Goal: Task Accomplishment & Management: Manage account settings

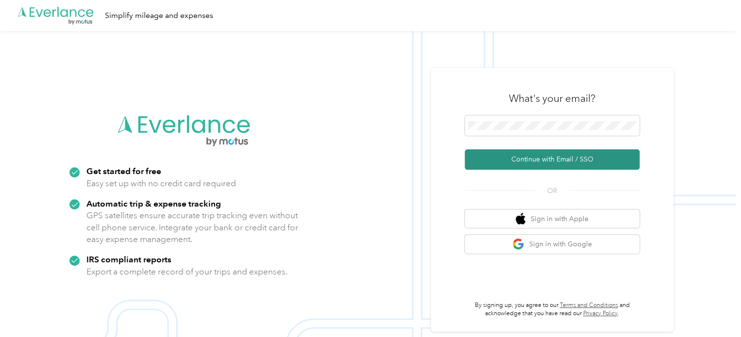
click at [556, 154] on button "Continue with Email / SSO" at bounding box center [552, 160] width 175 height 20
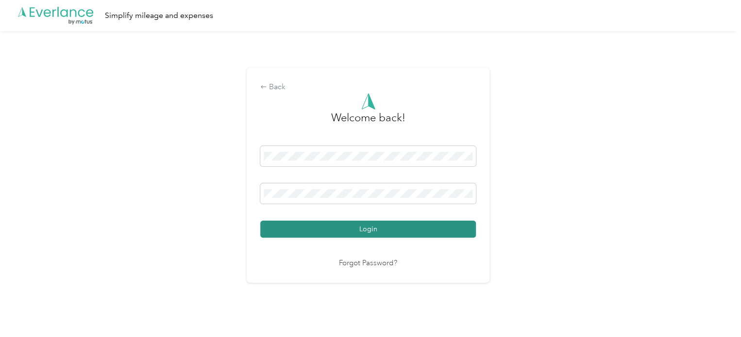
click at [437, 227] on button "Login" at bounding box center [368, 229] width 216 height 17
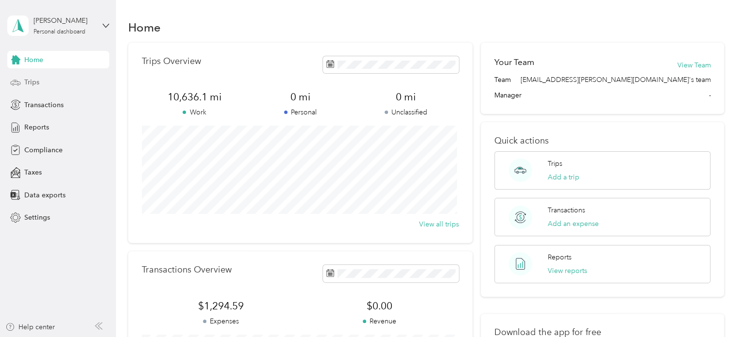
click at [36, 79] on span "Trips" at bounding box center [31, 82] width 15 height 10
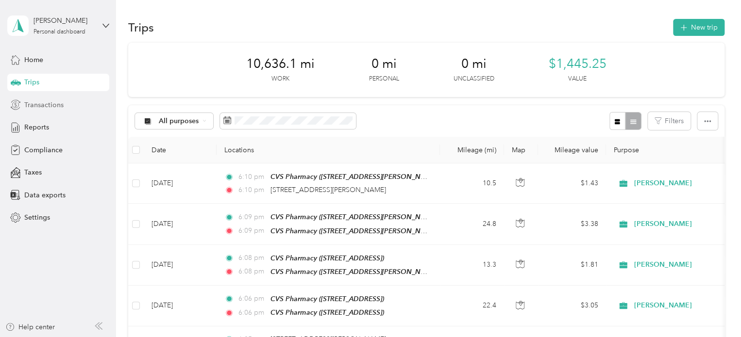
click at [37, 106] on span "Transactions" at bounding box center [43, 105] width 39 height 10
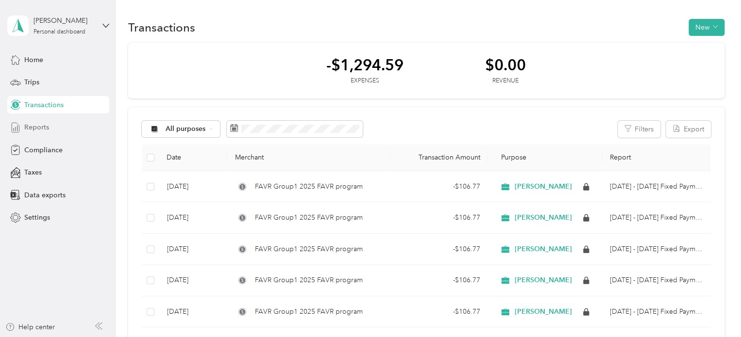
click at [41, 125] on span "Reports" at bounding box center [36, 127] width 25 height 10
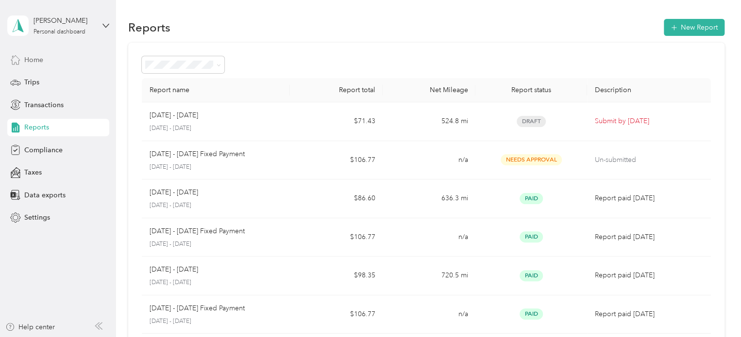
click at [37, 58] on span "Home" at bounding box center [33, 60] width 19 height 10
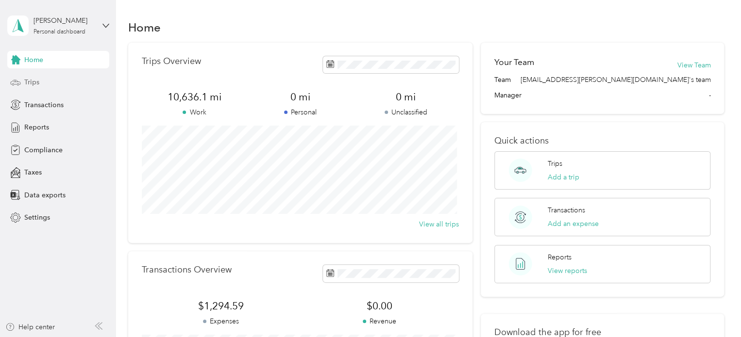
click at [34, 79] on span "Trips" at bounding box center [31, 82] width 15 height 10
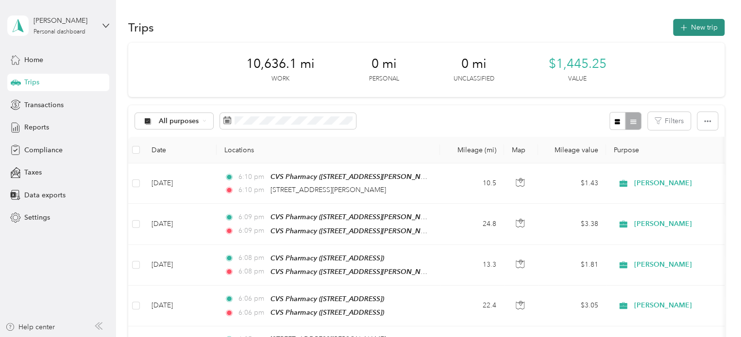
click at [687, 24] on button "New trip" at bounding box center [698, 27] width 51 height 17
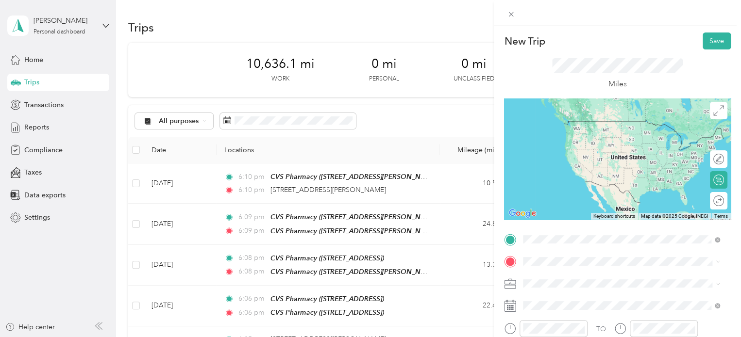
click at [302, 123] on div "New Trip Save This trip cannot be edited because it is either under review, app…" at bounding box center [370, 168] width 741 height 337
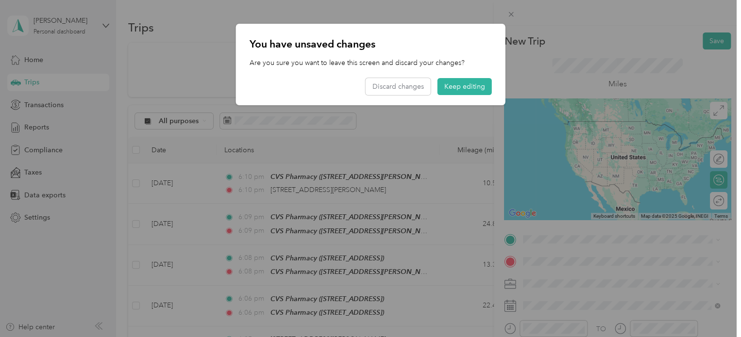
click at [302, 123] on div at bounding box center [370, 168] width 741 height 337
click at [396, 90] on button "Discard changes" at bounding box center [398, 86] width 65 height 17
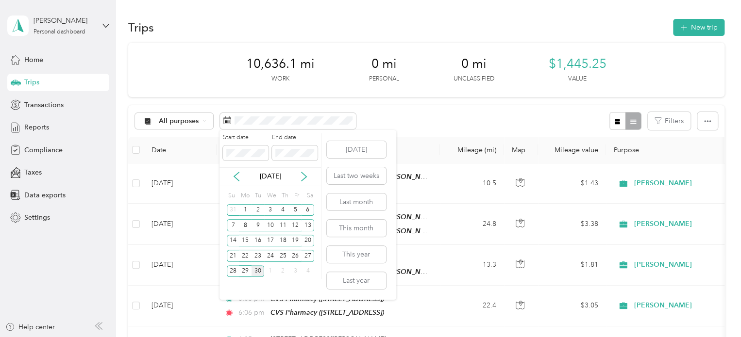
click at [258, 269] on div "30" at bounding box center [257, 272] width 13 height 12
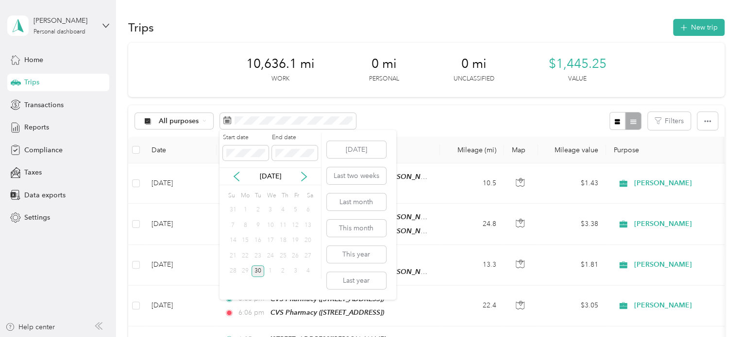
click at [258, 269] on div "30" at bounding box center [257, 272] width 13 height 12
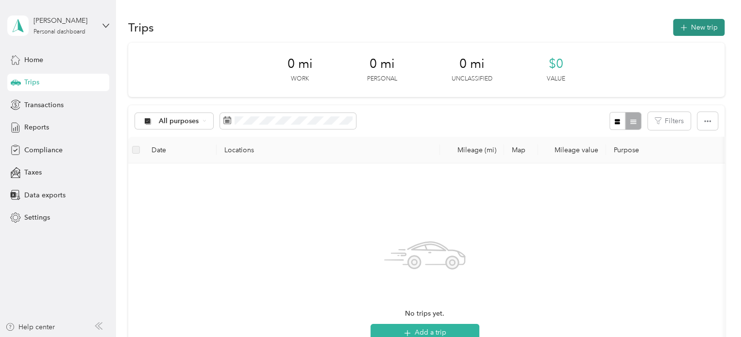
click at [695, 28] on button "New trip" at bounding box center [698, 27] width 51 height 17
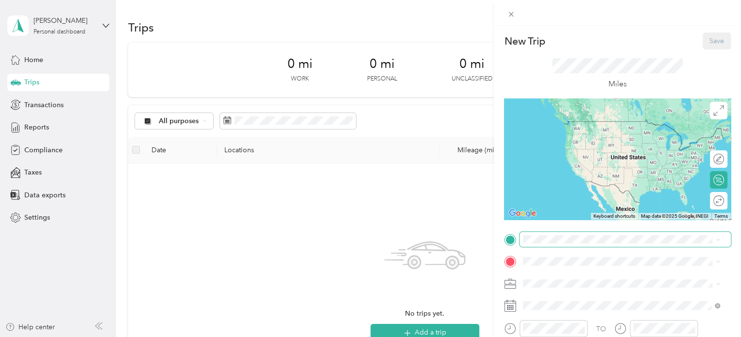
click at [564, 238] on span at bounding box center [624, 240] width 211 height 16
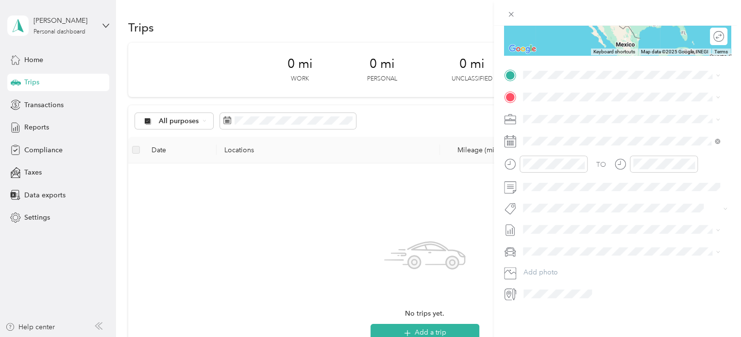
click at [612, 107] on span "[STREET_ADDRESS][US_STATE]" at bounding box center [589, 102] width 97 height 9
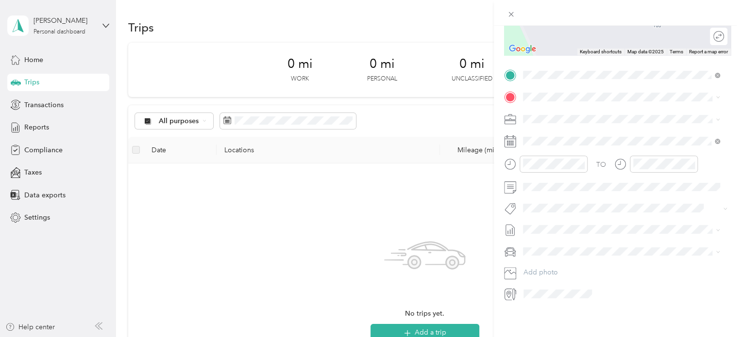
click at [589, 138] on span "[STREET_ADDRESS][PERSON_NAME]" at bounding box center [599, 137] width 116 height 8
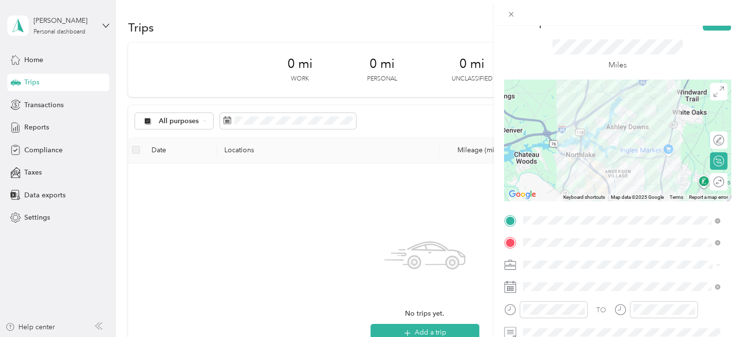
scroll to position [0, 0]
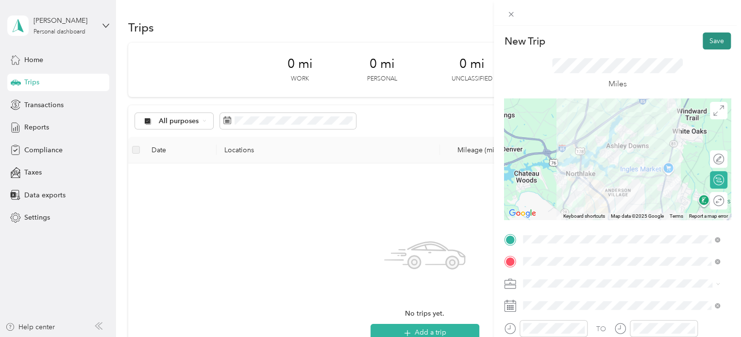
click at [702, 40] on button "Save" at bounding box center [716, 41] width 28 height 17
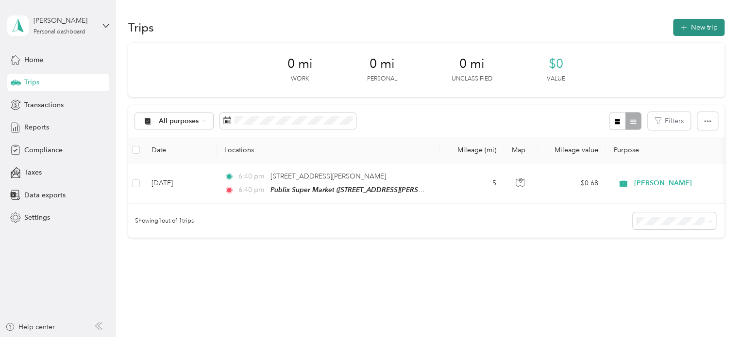
click at [694, 21] on button "New trip" at bounding box center [698, 27] width 51 height 17
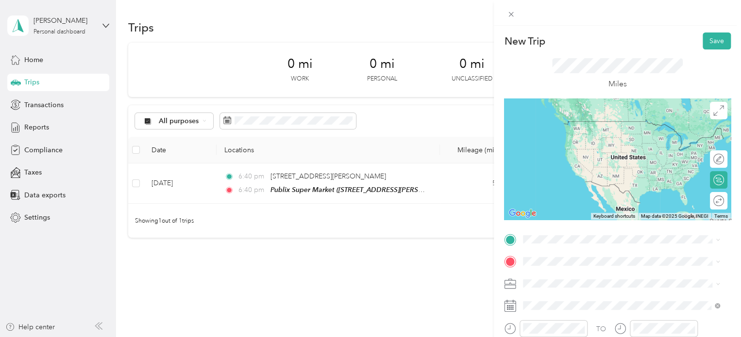
click at [579, 135] on span "[STREET_ADDRESS][PERSON_NAME]" at bounding box center [599, 134] width 116 height 8
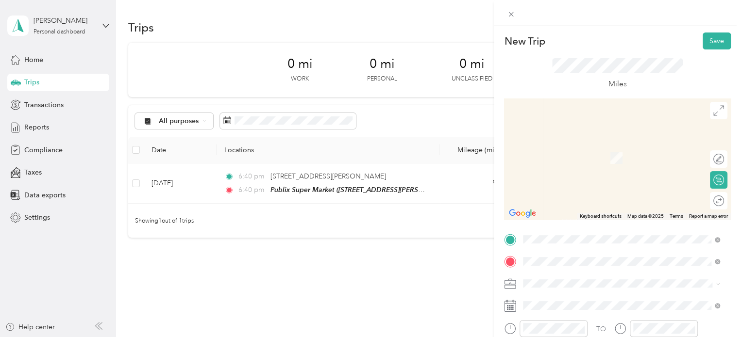
click at [603, 152] on ol "From your Favorite places TEAM CVS Pharmacy [STREET_ADDRESS][GEOGRAPHIC_DATA][P…" at bounding box center [620, 185] width 203 height 136
click at [581, 159] on span "[STREET_ADDRESS]" at bounding box center [572, 156] width 62 height 8
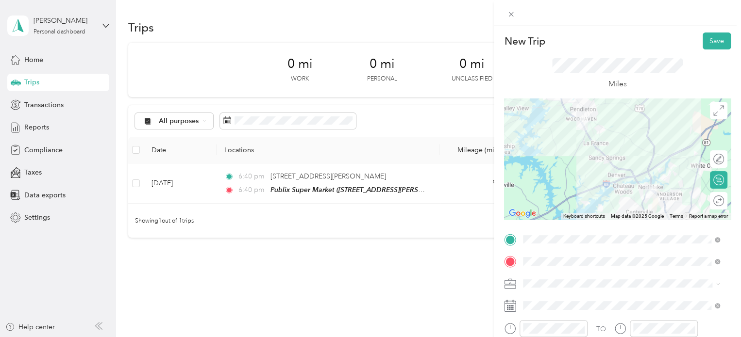
click at [625, 137] on div at bounding box center [617, 159] width 227 height 121
click at [705, 39] on button "Save" at bounding box center [716, 41] width 28 height 17
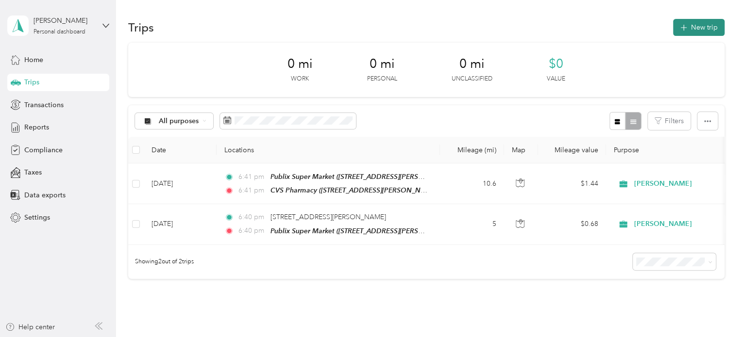
click at [687, 26] on button "New trip" at bounding box center [698, 27] width 51 height 17
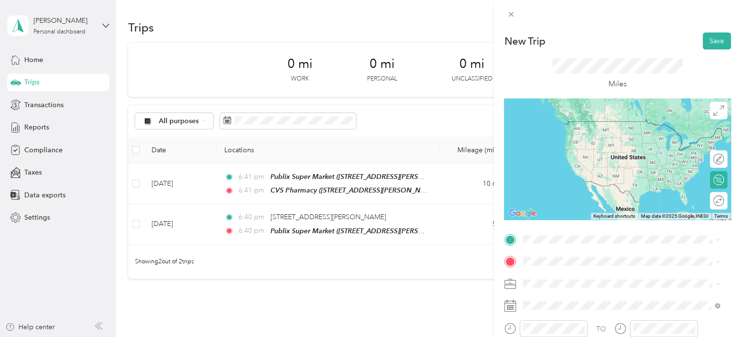
click at [582, 135] on span "[STREET_ADDRESS]" at bounding box center [572, 135] width 62 height 8
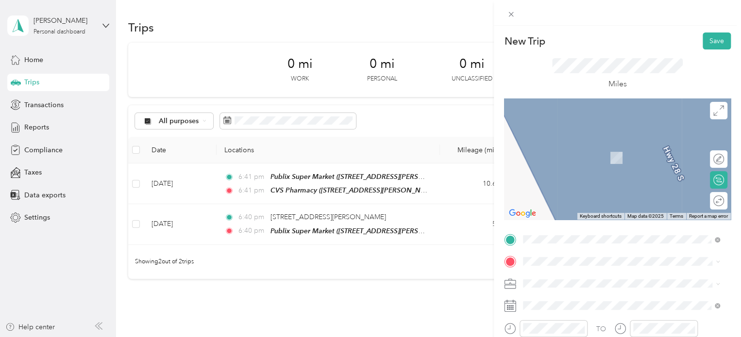
click at [585, 194] on div "TEAM CVS Pharmacy [STREET_ADDRESS]" at bounding box center [581, 185] width 80 height 24
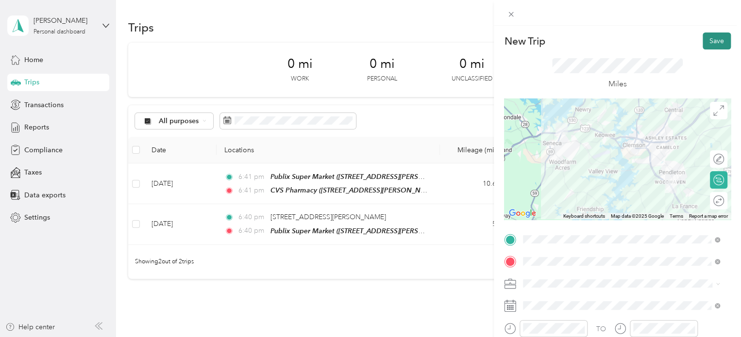
click at [702, 43] on button "Save" at bounding box center [716, 41] width 28 height 17
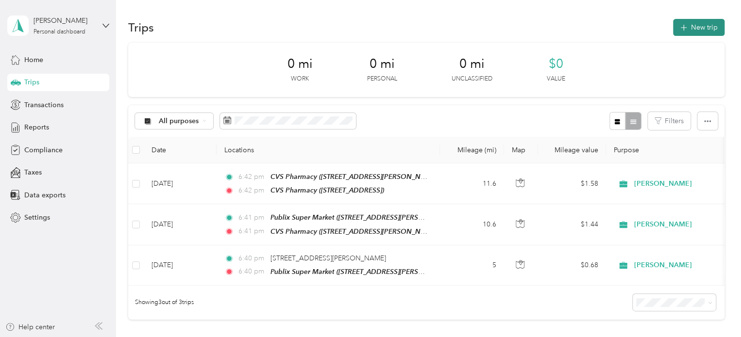
click at [678, 29] on icon "button" at bounding box center [683, 27] width 11 height 11
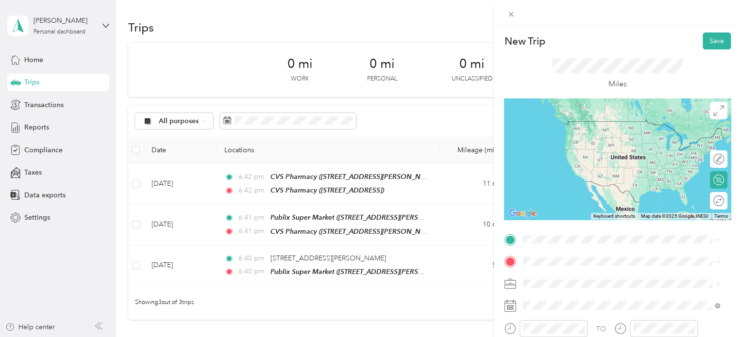
click at [573, 129] on div "TEAM CVS Pharmacy [STREET_ADDRESS][PERSON_NAME]" at bounding box center [599, 128] width 116 height 24
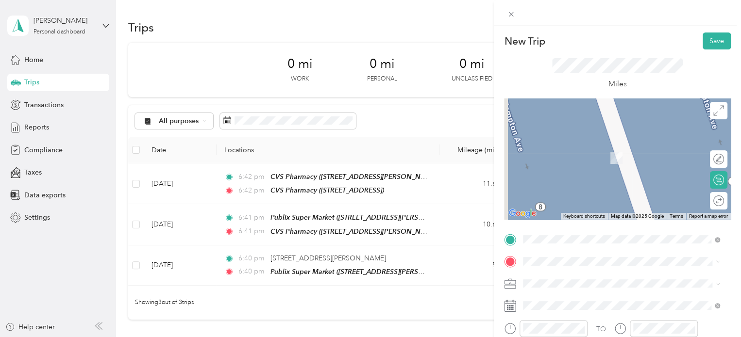
click at [726, 89] on form "New Trip Save This trip cannot be edited because it is either under review, app…" at bounding box center [617, 250] width 247 height 434
click at [711, 237] on span at bounding box center [715, 239] width 9 height 7
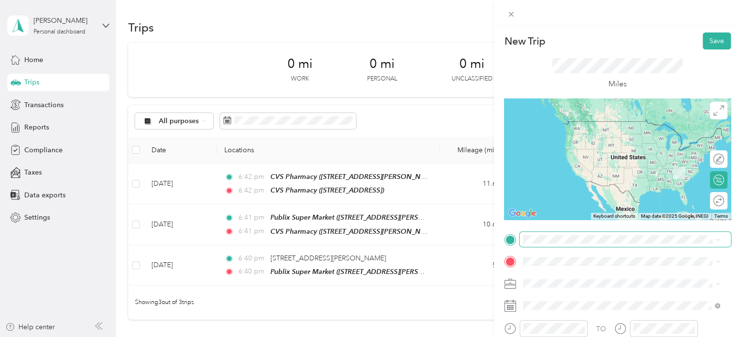
click at [617, 165] on div "TEAM CVS Pharmacy [STREET_ADDRESS]" at bounding box center [581, 166] width 80 height 24
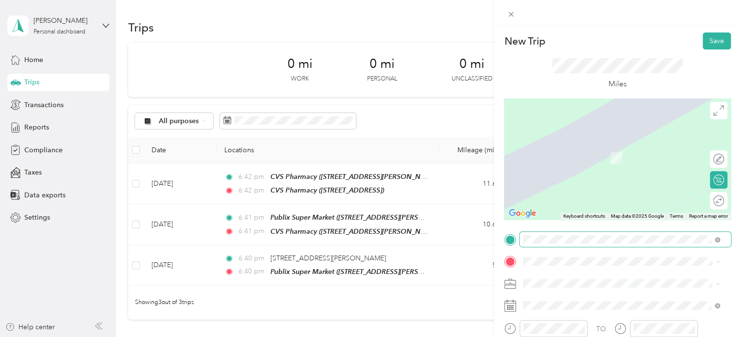
click at [603, 151] on div "TEAM CVS Pharmacy [STREET_ADDRESS][PERSON_NAME]" at bounding box center [599, 149] width 116 height 24
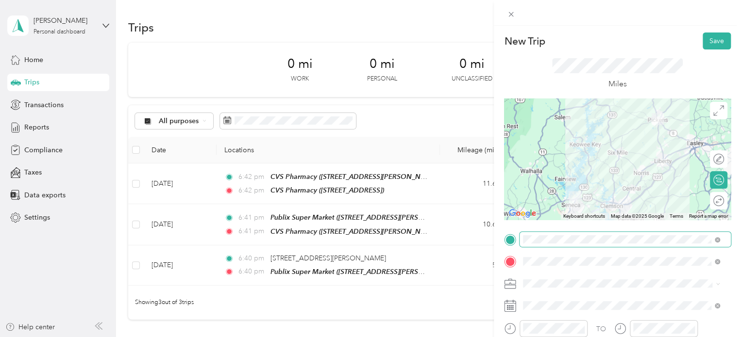
click at [631, 198] on div at bounding box center [617, 159] width 227 height 121
click at [644, 188] on div at bounding box center [617, 159] width 227 height 121
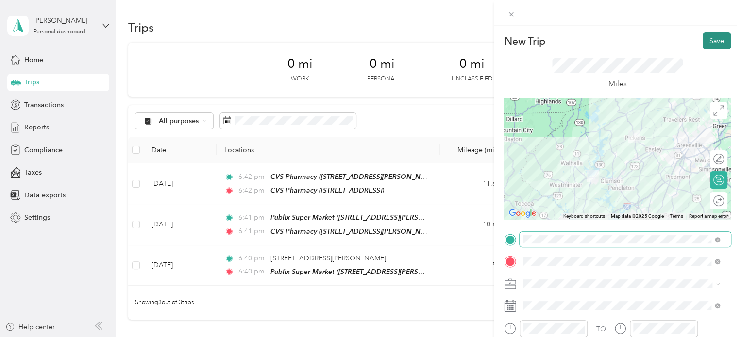
click at [705, 40] on button "Save" at bounding box center [716, 41] width 28 height 17
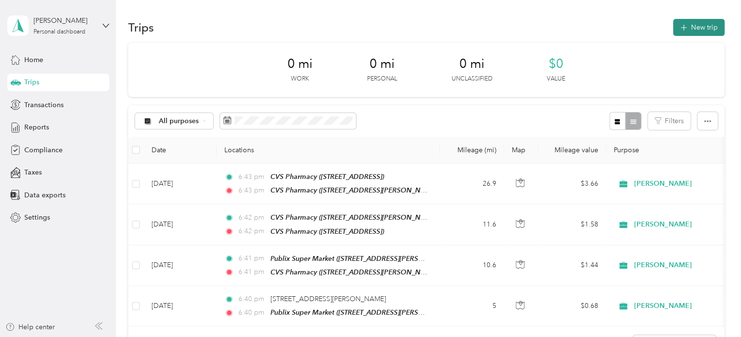
click at [684, 25] on button "New trip" at bounding box center [698, 27] width 51 height 17
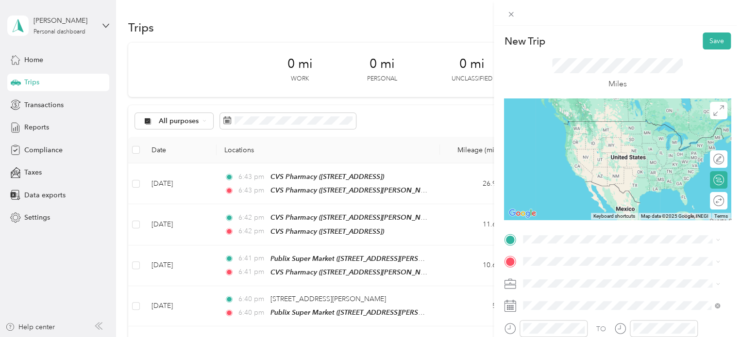
click at [567, 126] on button "TEAM" at bounding box center [556, 123] width 30 height 12
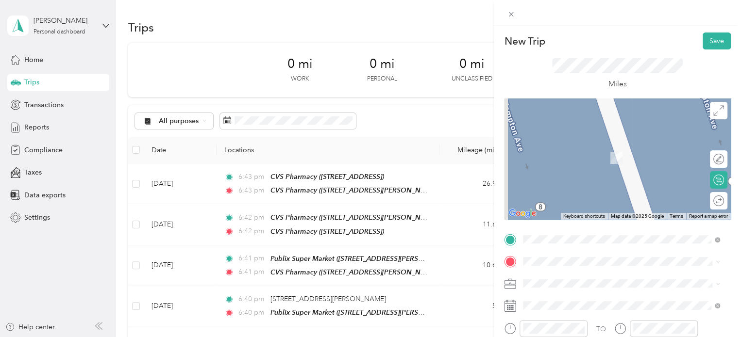
click at [561, 155] on div "TEAM CVS Pharmacy [STREET_ADDRESS]" at bounding box center [581, 150] width 80 height 24
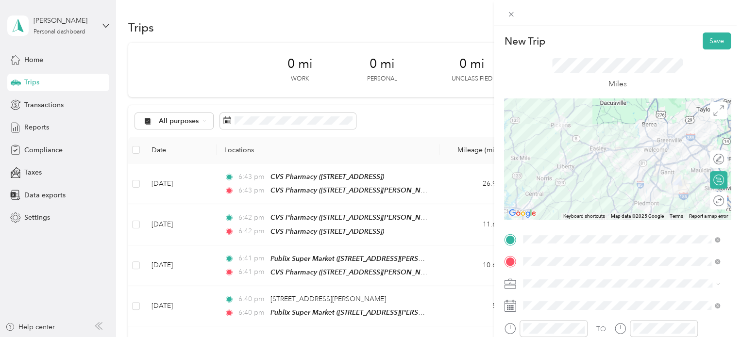
click at [649, 154] on div at bounding box center [617, 159] width 227 height 121
click at [638, 166] on div at bounding box center [617, 159] width 227 height 121
click at [644, 147] on div at bounding box center [617, 159] width 227 height 121
click at [641, 171] on div at bounding box center [617, 159] width 227 height 121
click at [706, 39] on button "Save" at bounding box center [716, 41] width 28 height 17
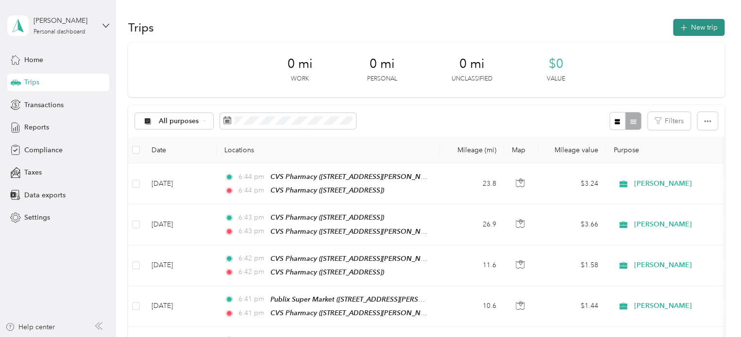
click at [690, 25] on button "New trip" at bounding box center [698, 27] width 51 height 17
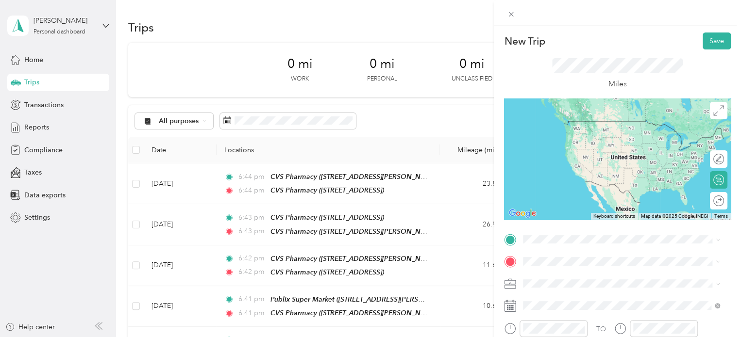
click at [561, 132] on div "TEAM CVS Pharmacy [STREET_ADDRESS]" at bounding box center [581, 127] width 80 height 24
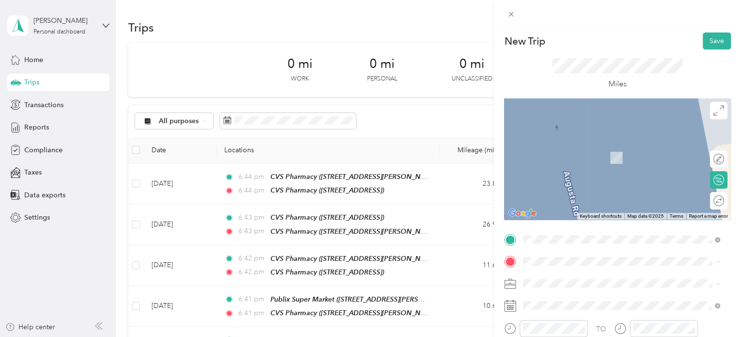
click at [579, 156] on div "TEAM CVS Pharmacy [STREET_ADDRESS][PERSON_NAME]" at bounding box center [599, 151] width 116 height 24
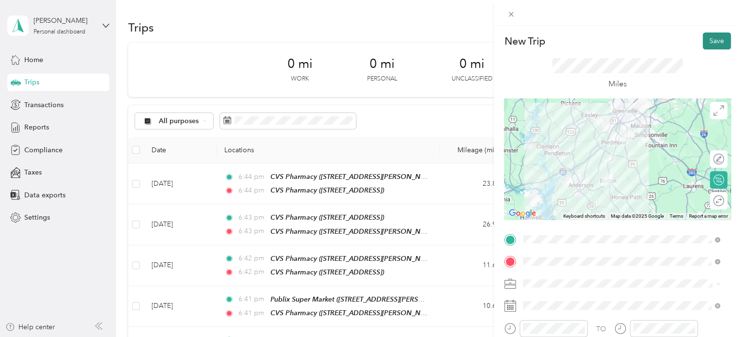
click at [706, 41] on button "Save" at bounding box center [716, 41] width 28 height 17
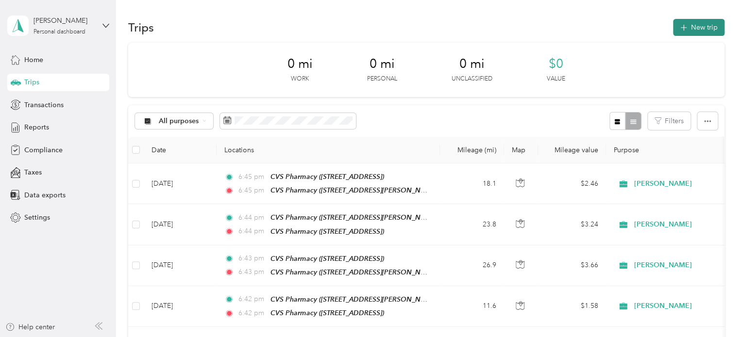
click at [695, 21] on button "New trip" at bounding box center [698, 27] width 51 height 17
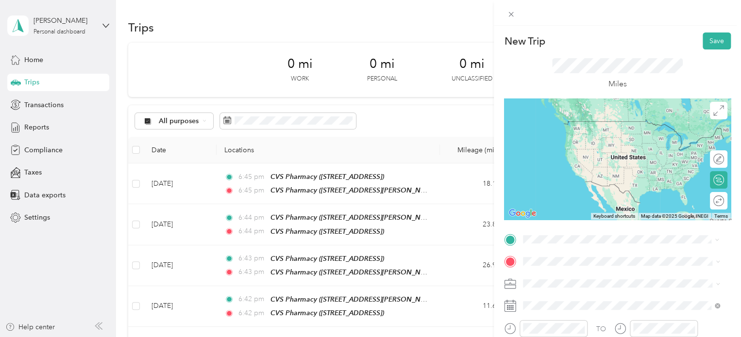
click at [612, 140] on div "TEAM CVS Pharmacy [STREET_ADDRESS][PERSON_NAME]" at bounding box center [621, 132] width 190 height 27
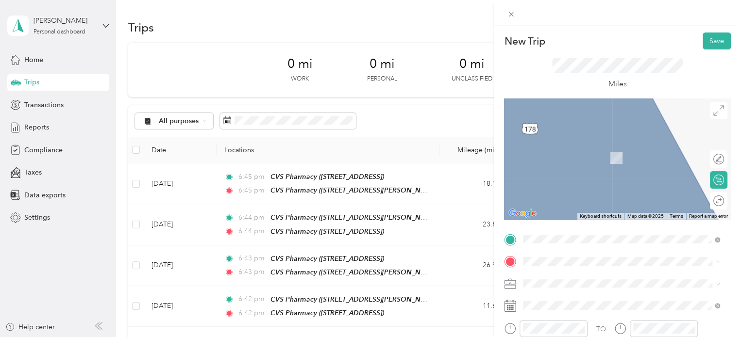
click at [578, 190] on div "TEAM CVS Pharmacy [STREET_ADDRESS]" at bounding box center [599, 184] width 116 height 24
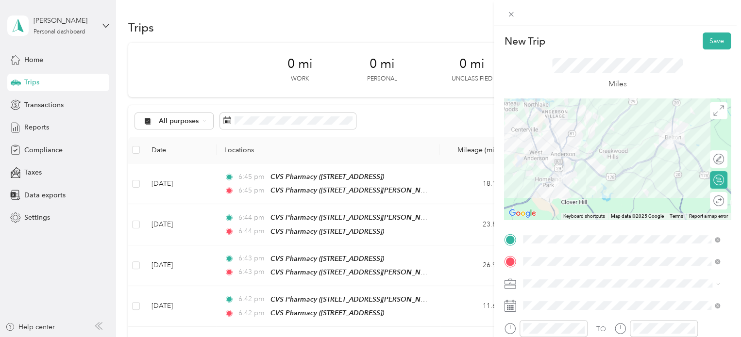
click at [627, 145] on div at bounding box center [617, 159] width 227 height 121
click at [634, 164] on div at bounding box center [617, 159] width 227 height 121
click at [709, 40] on button "Save" at bounding box center [716, 41] width 28 height 17
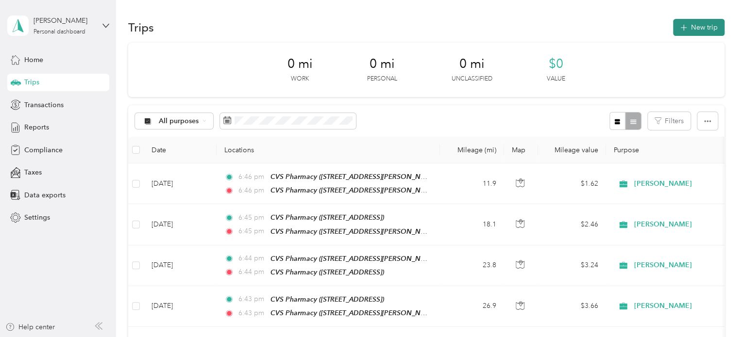
click at [689, 26] on button "New trip" at bounding box center [698, 27] width 51 height 17
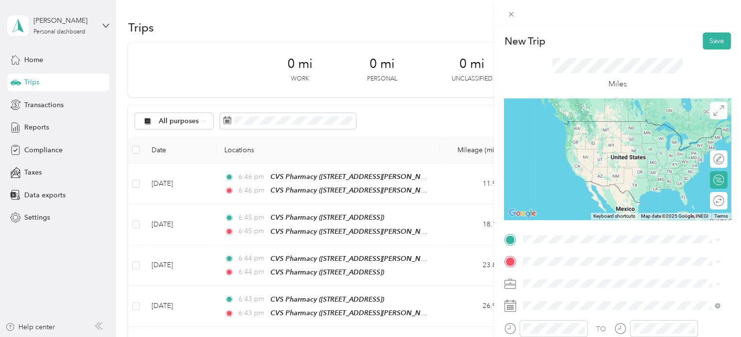
click at [593, 165] on div "TEAM CVS Pharmacy [STREET_ADDRESS]" at bounding box center [599, 161] width 116 height 24
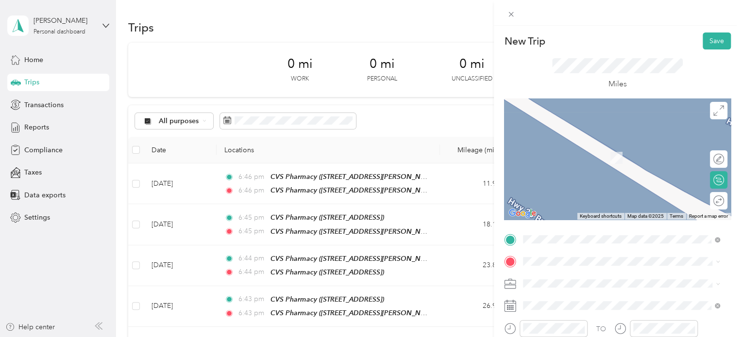
click at [575, 157] on ol "From search results [GEOGRAPHIC_DATA][US_STATE], [GEOGRAPHIC_DATA] [STREET_ADDR…" at bounding box center [620, 171] width 203 height 116
click at [563, 147] on span "[STREET_ADDRESS][US_STATE]" at bounding box center [589, 142] width 97 height 9
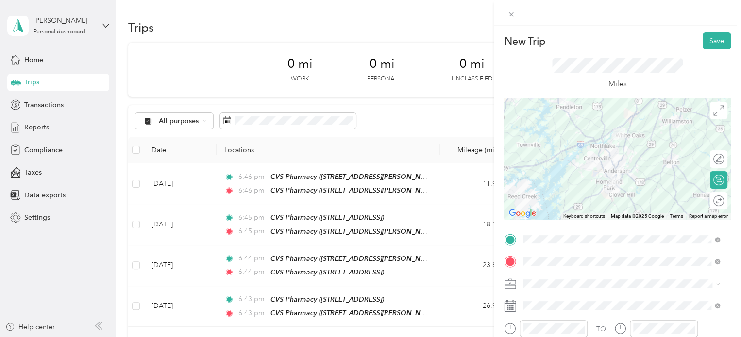
click at [624, 163] on div at bounding box center [617, 159] width 227 height 121
click at [705, 47] on button "Save" at bounding box center [716, 41] width 28 height 17
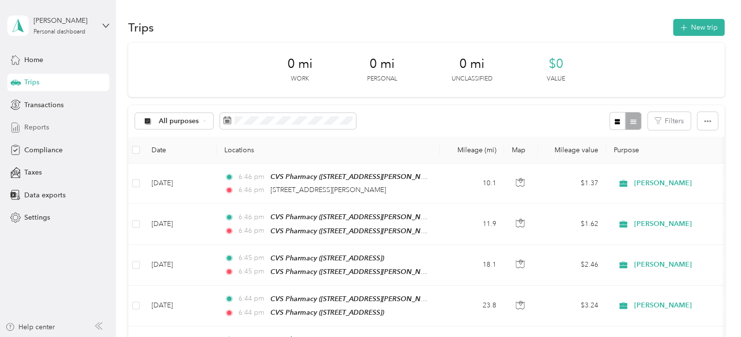
click at [40, 126] on span "Reports" at bounding box center [36, 127] width 25 height 10
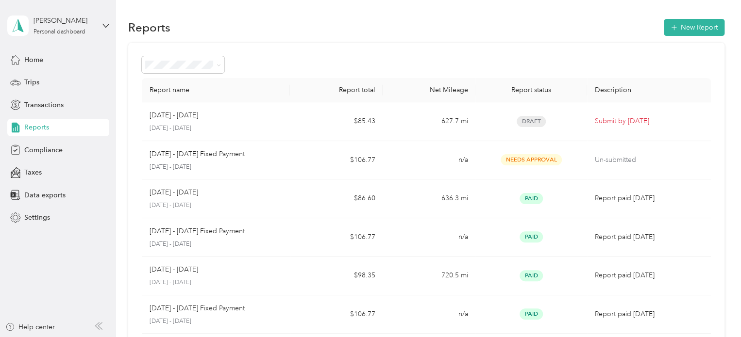
click at [355, 24] on div "Reports New Report" at bounding box center [426, 27] width 596 height 20
click at [273, 31] on div "Reports New Report" at bounding box center [426, 27] width 596 height 20
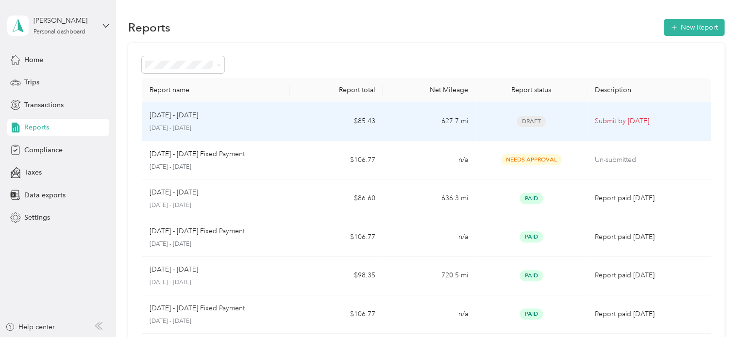
click at [606, 131] on td "Submit by [DATE]" at bounding box center [649, 121] width 124 height 39
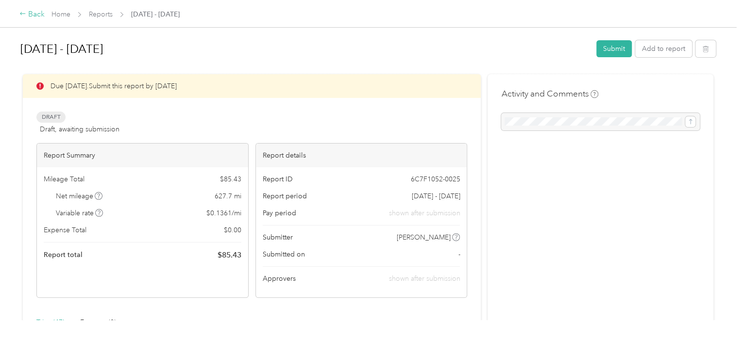
click at [31, 15] on div "Back" at bounding box center [31, 15] width 25 height 12
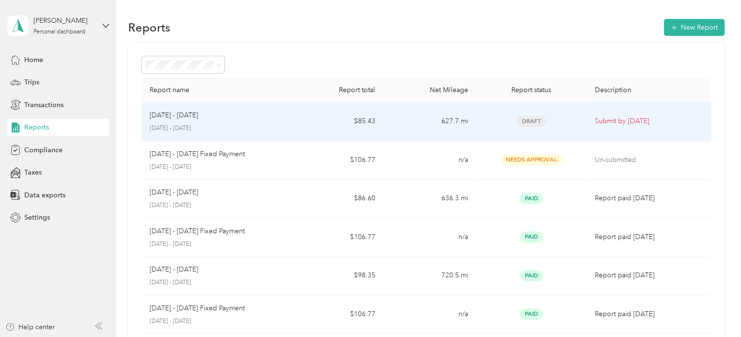
click at [449, 119] on td "627.7 mi" at bounding box center [429, 121] width 93 height 39
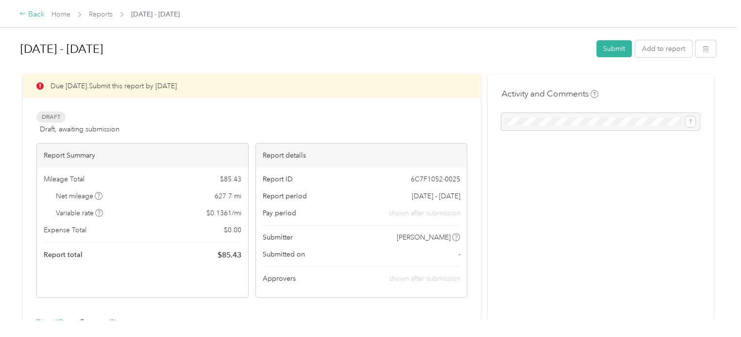
click at [34, 13] on div "Back" at bounding box center [31, 15] width 25 height 12
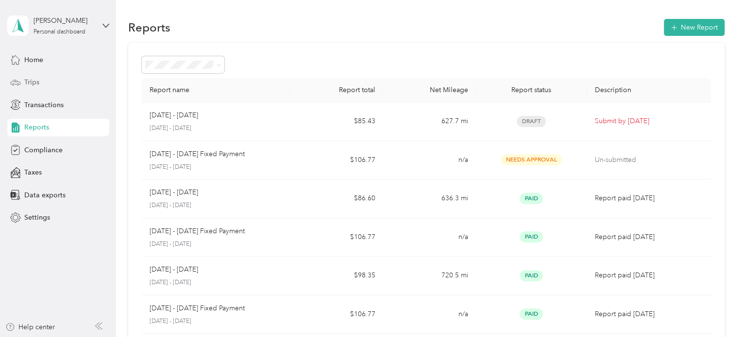
click at [35, 81] on span "Trips" at bounding box center [31, 82] width 15 height 10
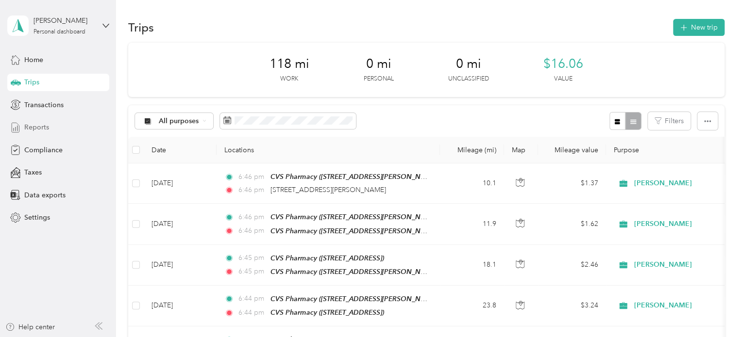
click at [38, 125] on span "Reports" at bounding box center [36, 127] width 25 height 10
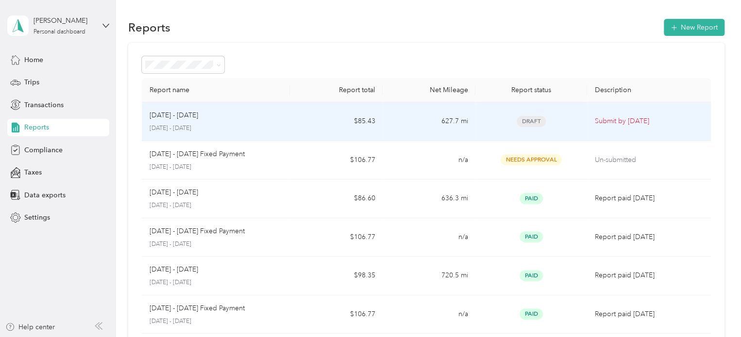
click at [439, 116] on td "627.7 mi" at bounding box center [429, 121] width 93 height 39
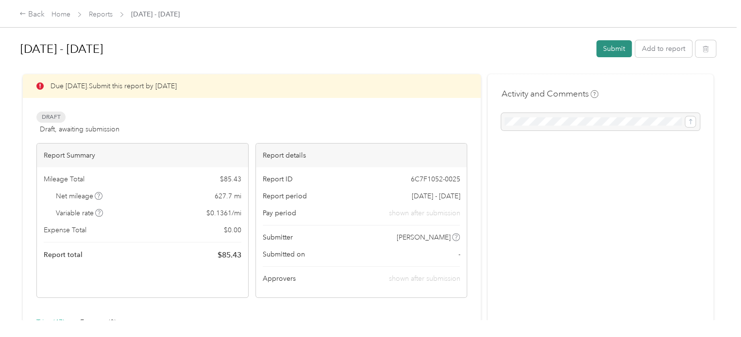
click at [610, 52] on button "Submit" at bounding box center [613, 48] width 35 height 17
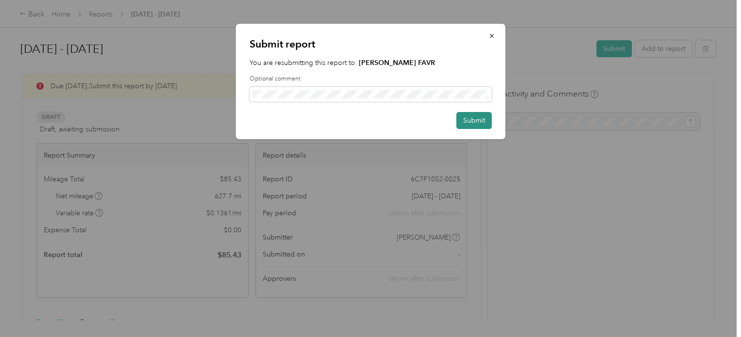
click at [479, 123] on button "Submit" at bounding box center [473, 120] width 35 height 17
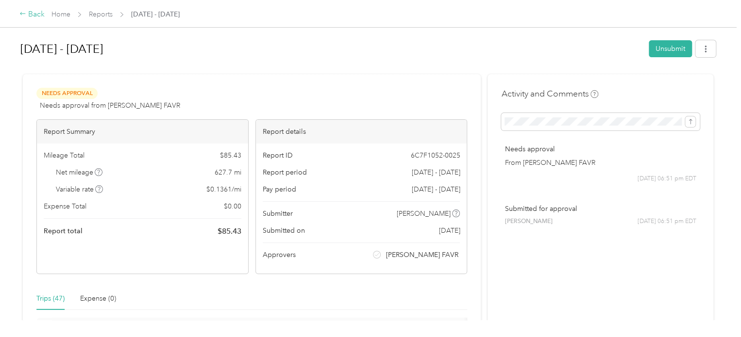
click at [34, 15] on div "Back" at bounding box center [31, 15] width 25 height 12
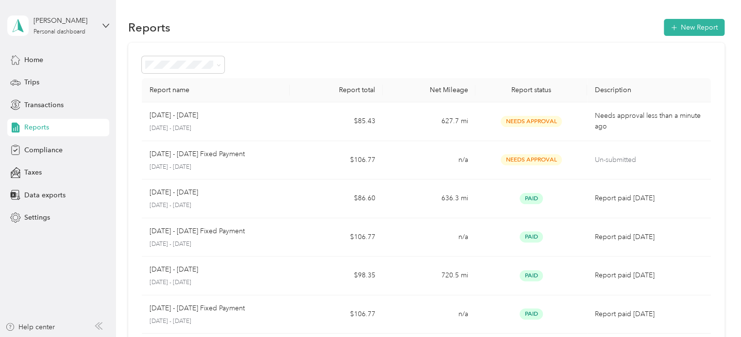
click at [266, 15] on div "Reports New Report Report name Report total Net Mileage Report status Descripti…" at bounding box center [426, 291] width 620 height 582
click at [103, 26] on icon at bounding box center [105, 25] width 7 height 7
click at [43, 80] on div "Log out" at bounding box center [164, 76] width 300 height 17
